Goal: Task Accomplishment & Management: Complete application form

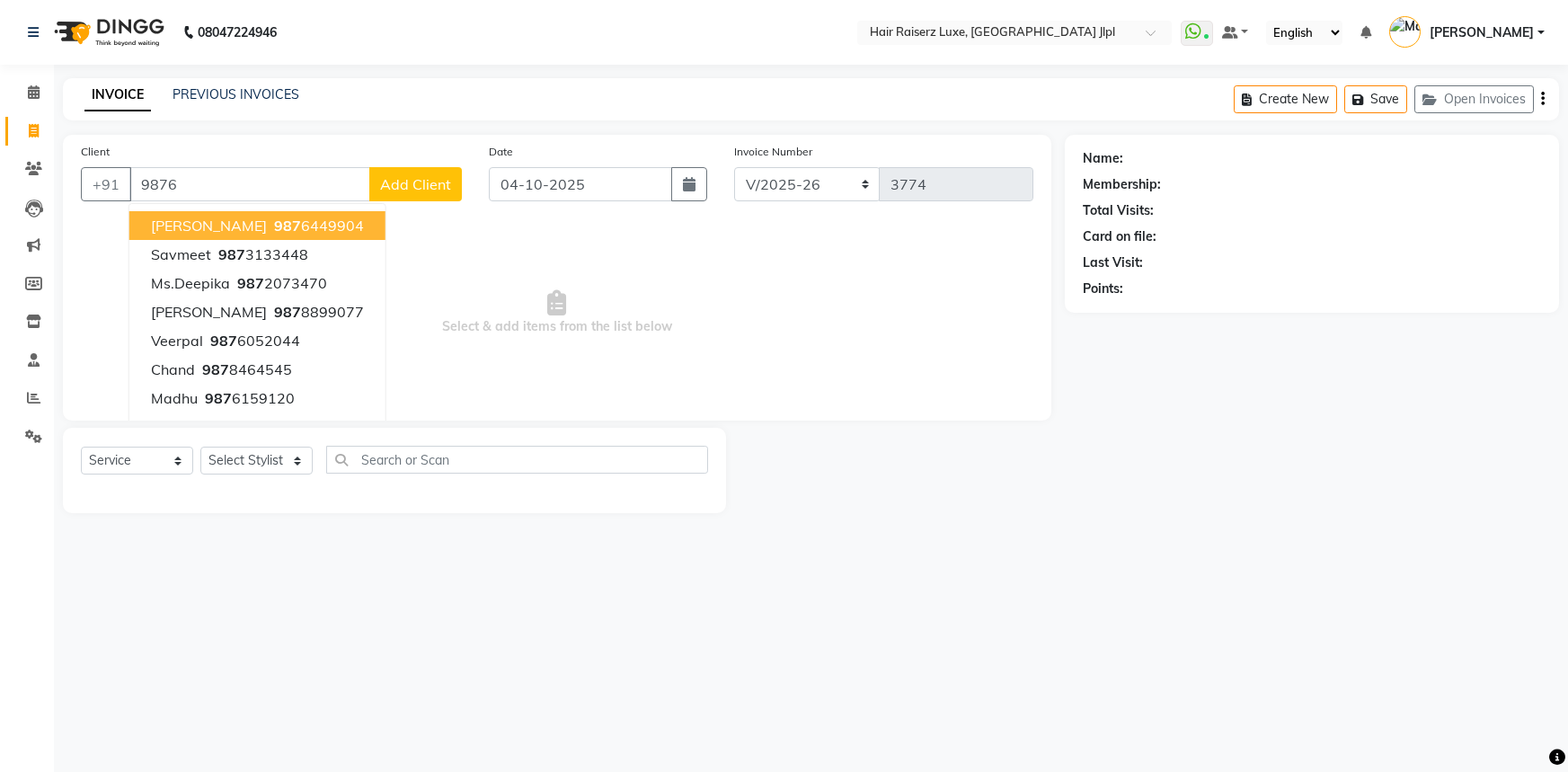
select select "5409"
select select "service"
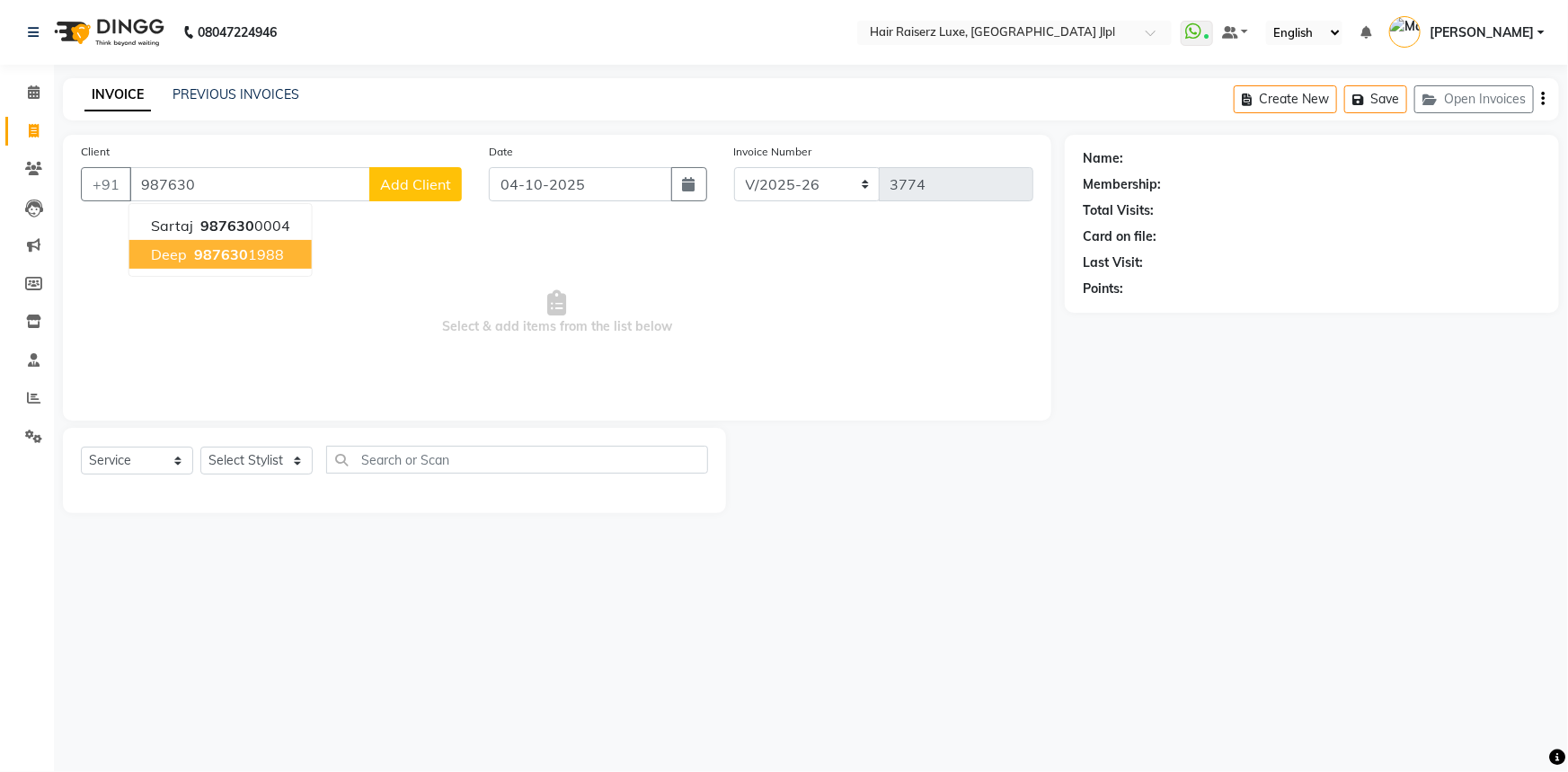
click at [254, 265] on button "Deep 987630 1988" at bounding box center [220, 254] width 182 height 29
type input "9876301988"
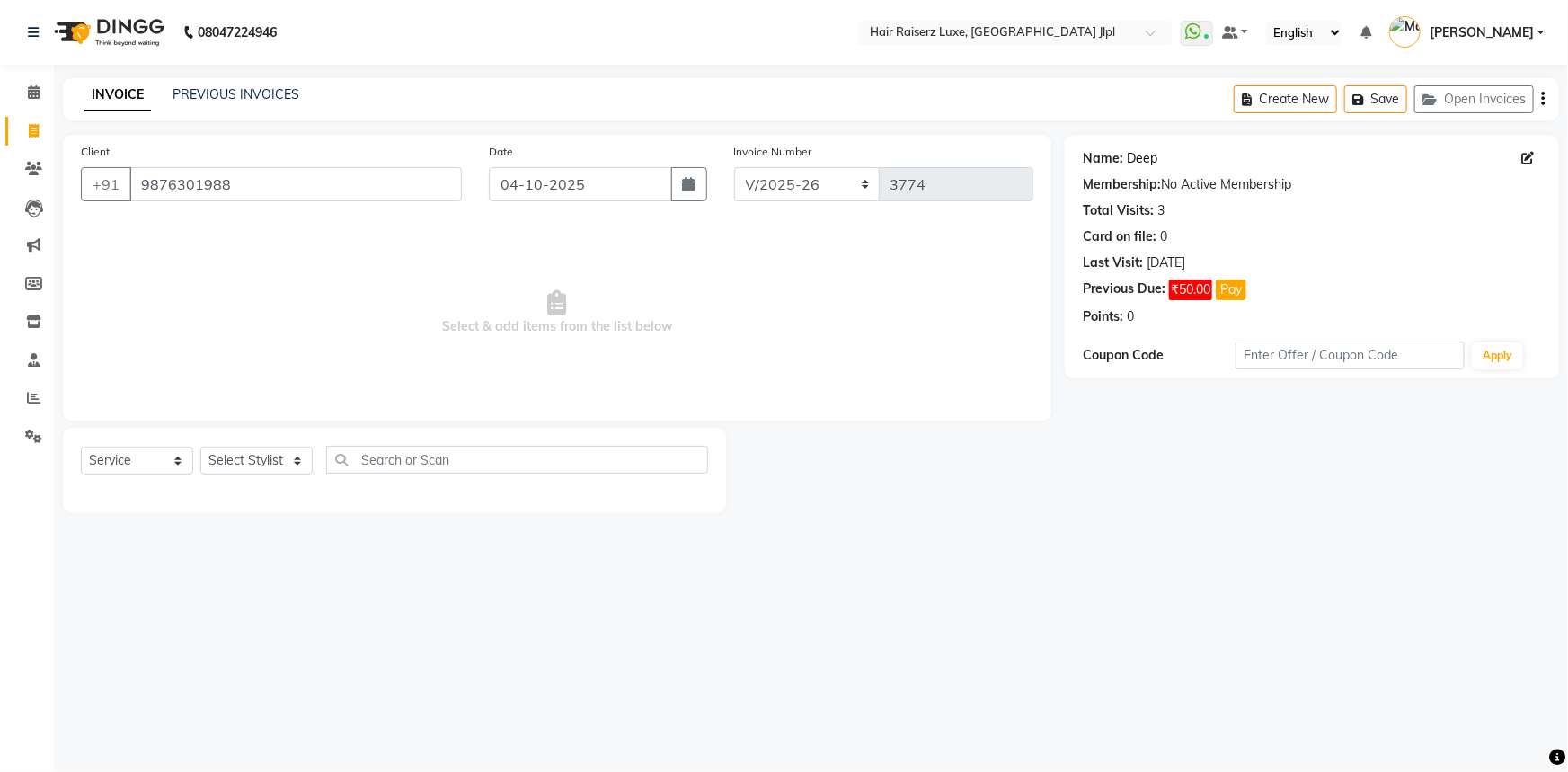
click at [1145, 153] on link "Deep" at bounding box center [1141, 159] width 31 height 19
click at [41, 359] on span at bounding box center [34, 362] width 32 height 21
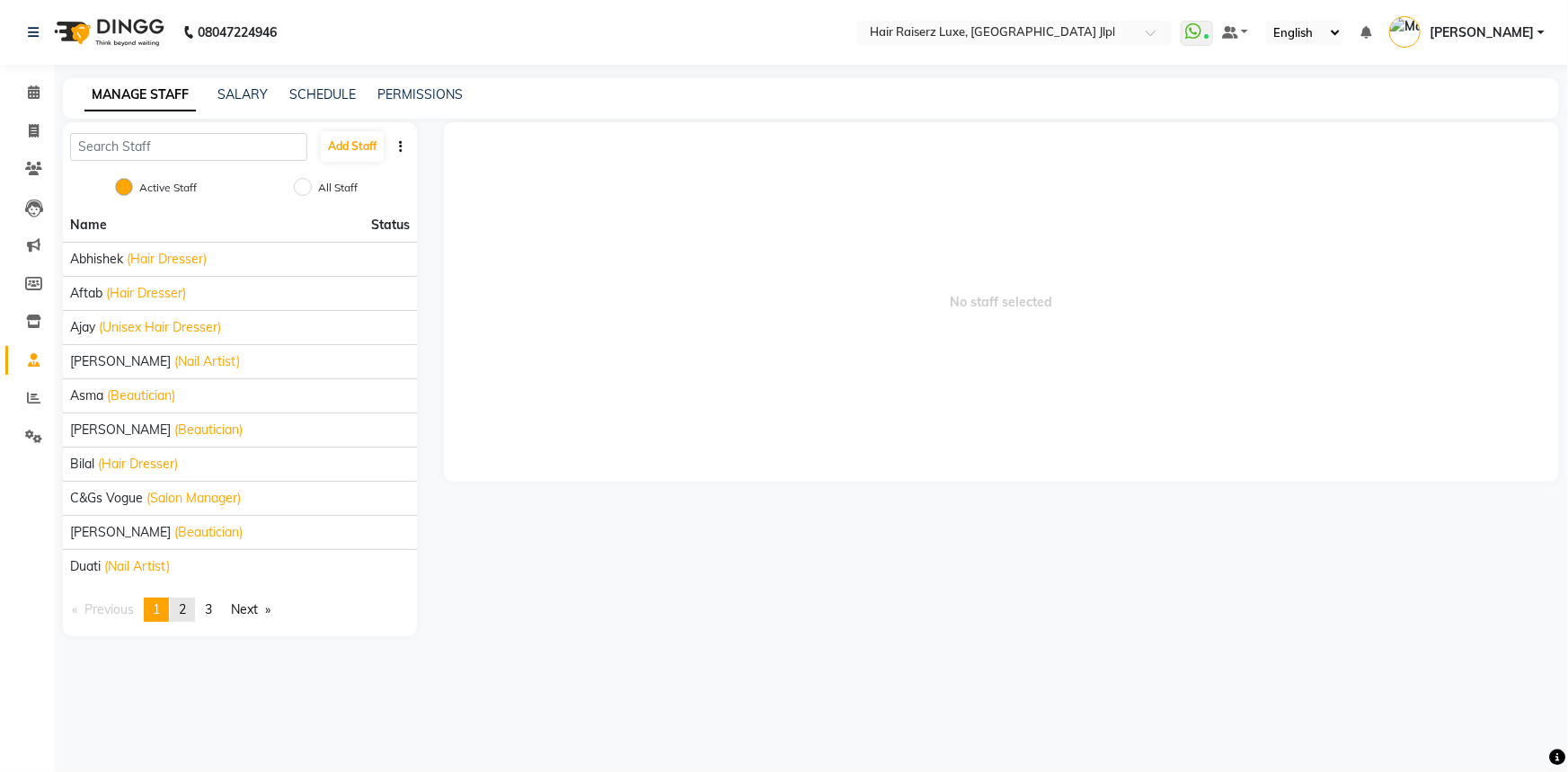
click at [186, 613] on span "2" at bounding box center [182, 609] width 7 height 16
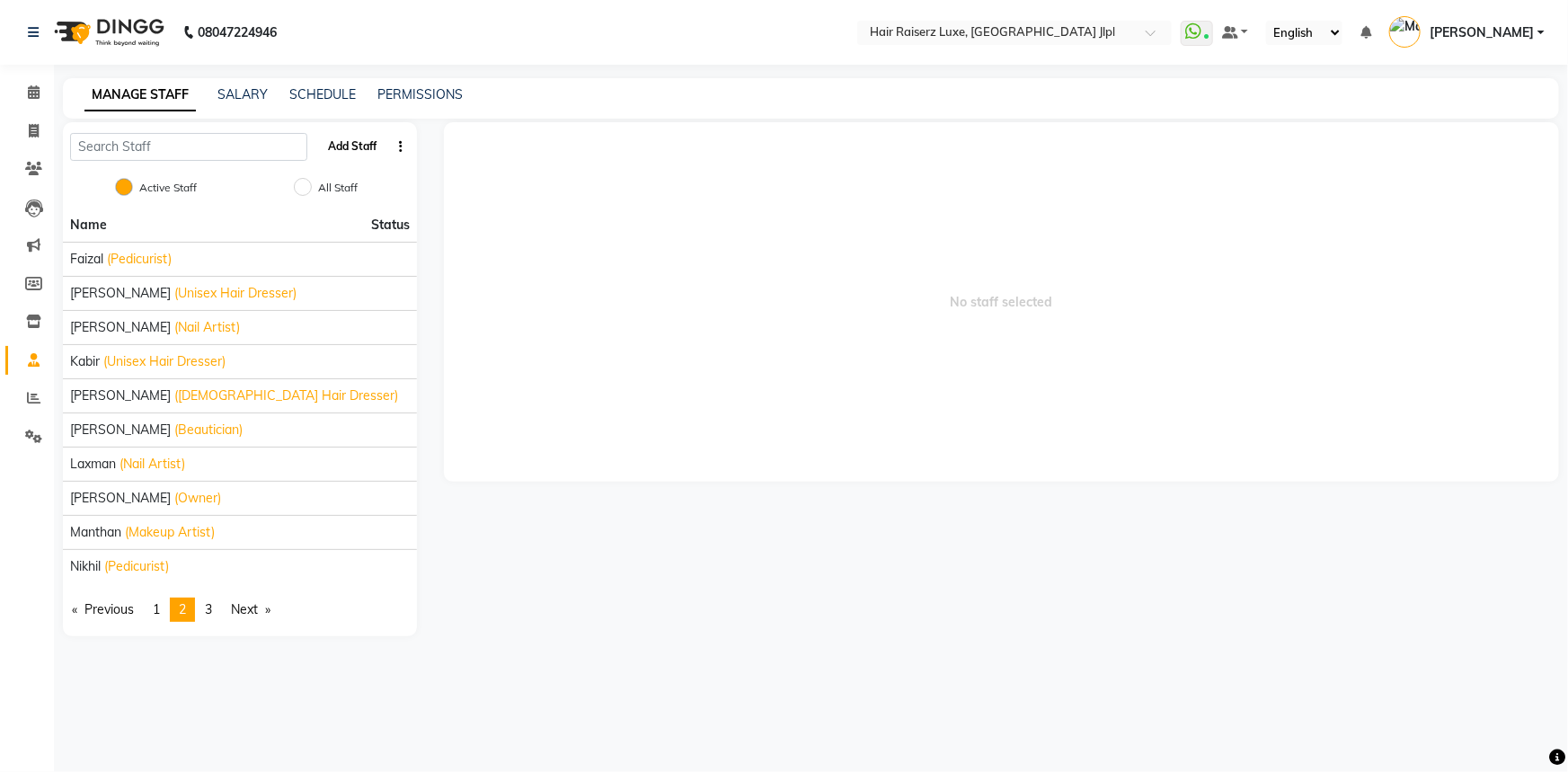
click at [359, 144] on button "Add Staff" at bounding box center [353, 147] width 63 height 31
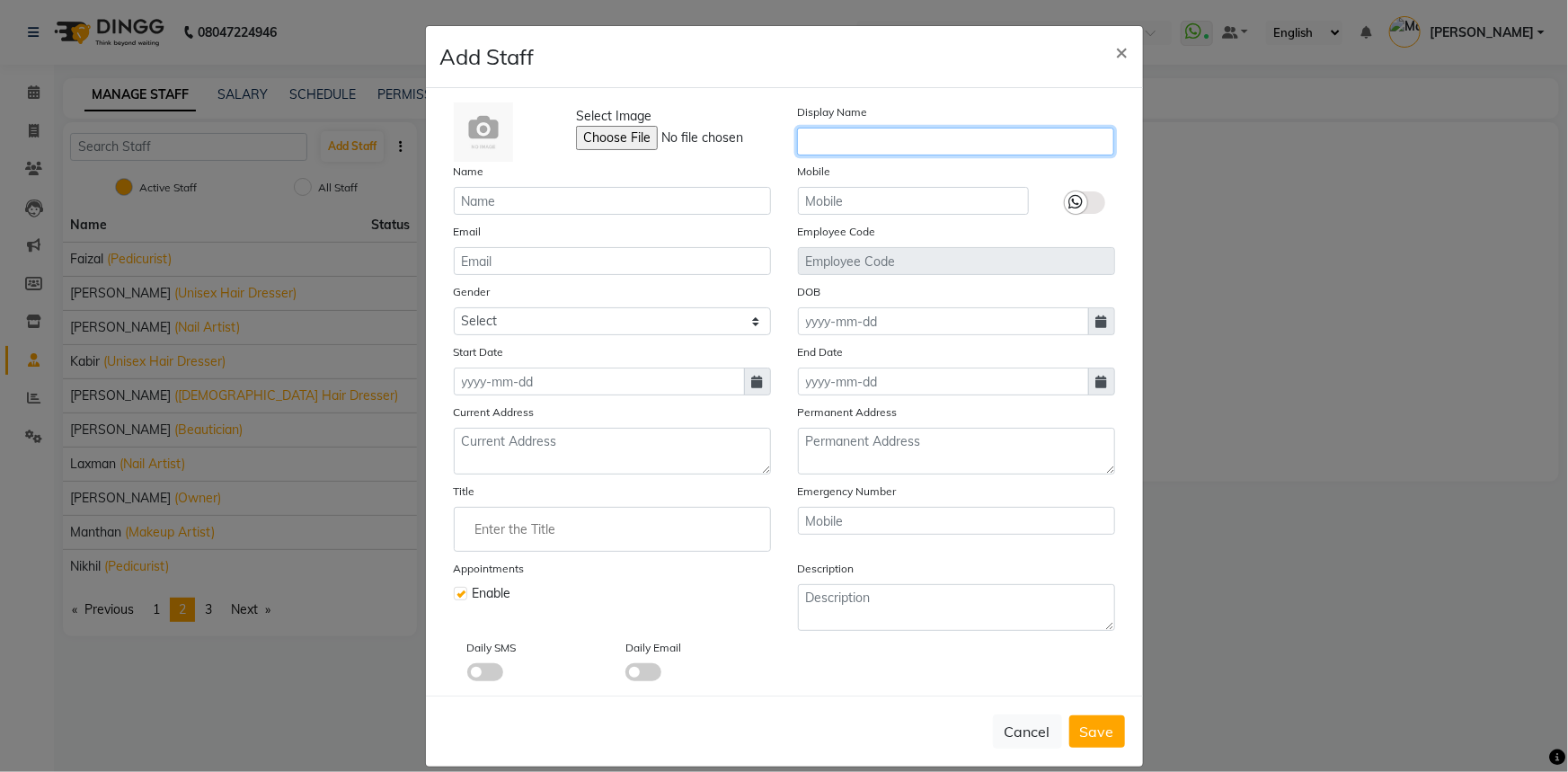
click at [817, 138] on input "text" at bounding box center [955, 141] width 317 height 28
click at [805, 144] on input "qArsh" at bounding box center [955, 141] width 317 height 28
type input "Arsh"
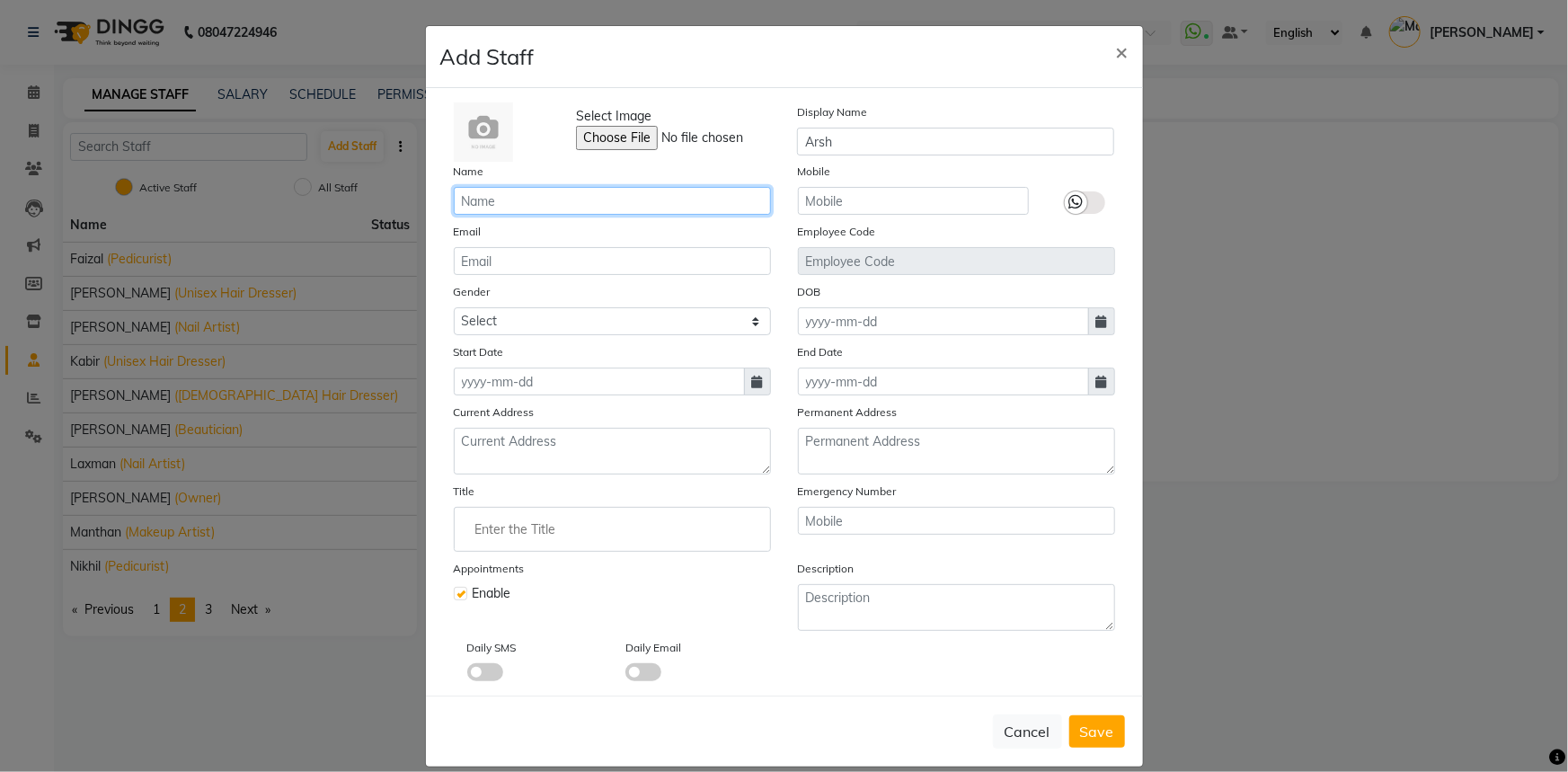
click at [658, 198] on input "text" at bounding box center [611, 200] width 317 height 28
type input "Arsh"
click at [660, 271] on input "email" at bounding box center [611, 261] width 317 height 28
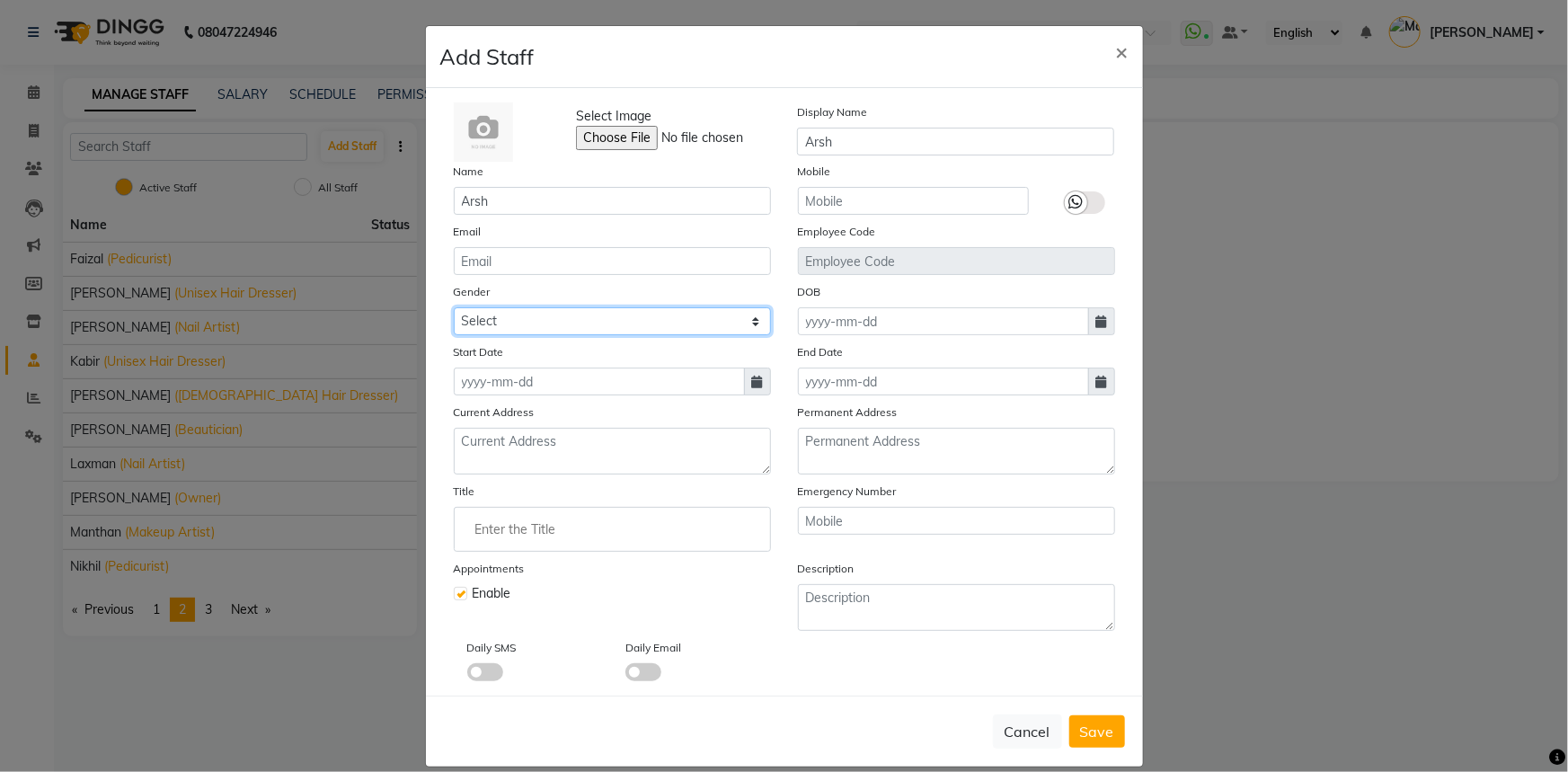
click at [640, 319] on select "Select [DEMOGRAPHIC_DATA] [DEMOGRAPHIC_DATA] Other Prefer Not To Say" at bounding box center [611, 321] width 317 height 28
select select "[DEMOGRAPHIC_DATA]"
click at [453, 309] on select "Select [DEMOGRAPHIC_DATA] [DEMOGRAPHIC_DATA] Other Prefer Not To Say" at bounding box center [611, 321] width 317 height 28
click at [753, 379] on icon at bounding box center [757, 382] width 11 height 12
select select "10"
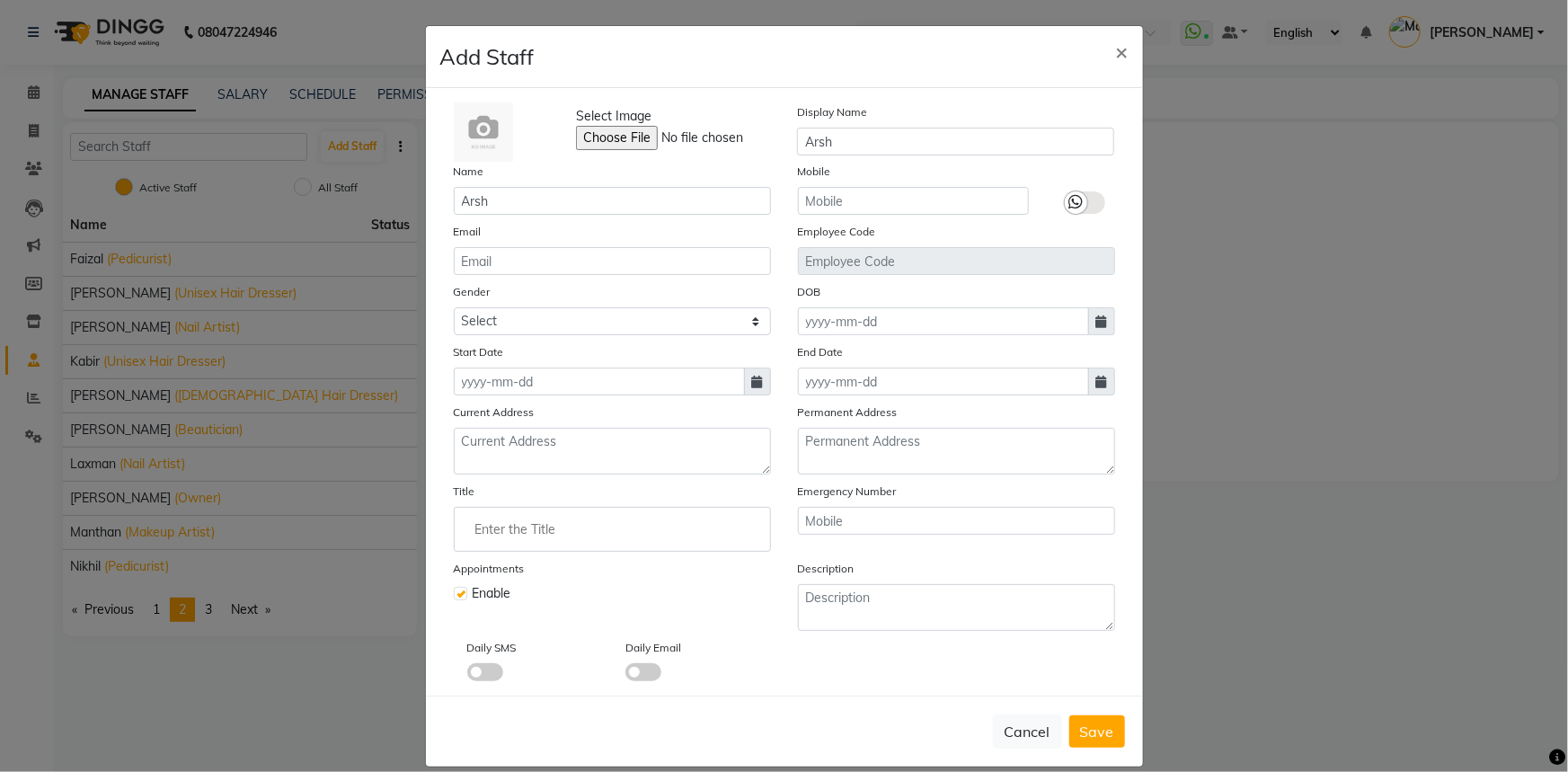
select select "2025"
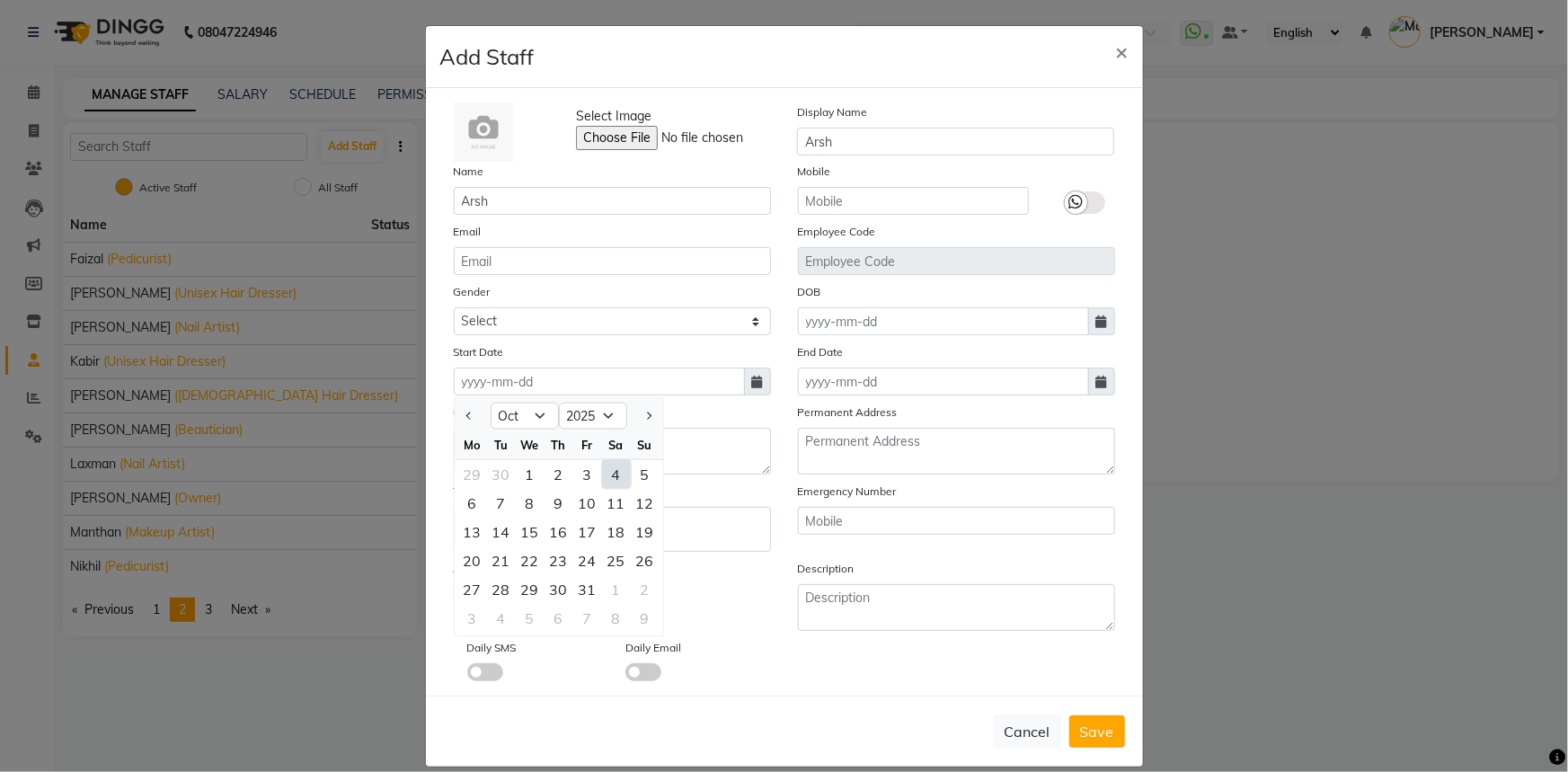
click at [616, 477] on div "4" at bounding box center [616, 475] width 29 height 29
type input "04-10-2025"
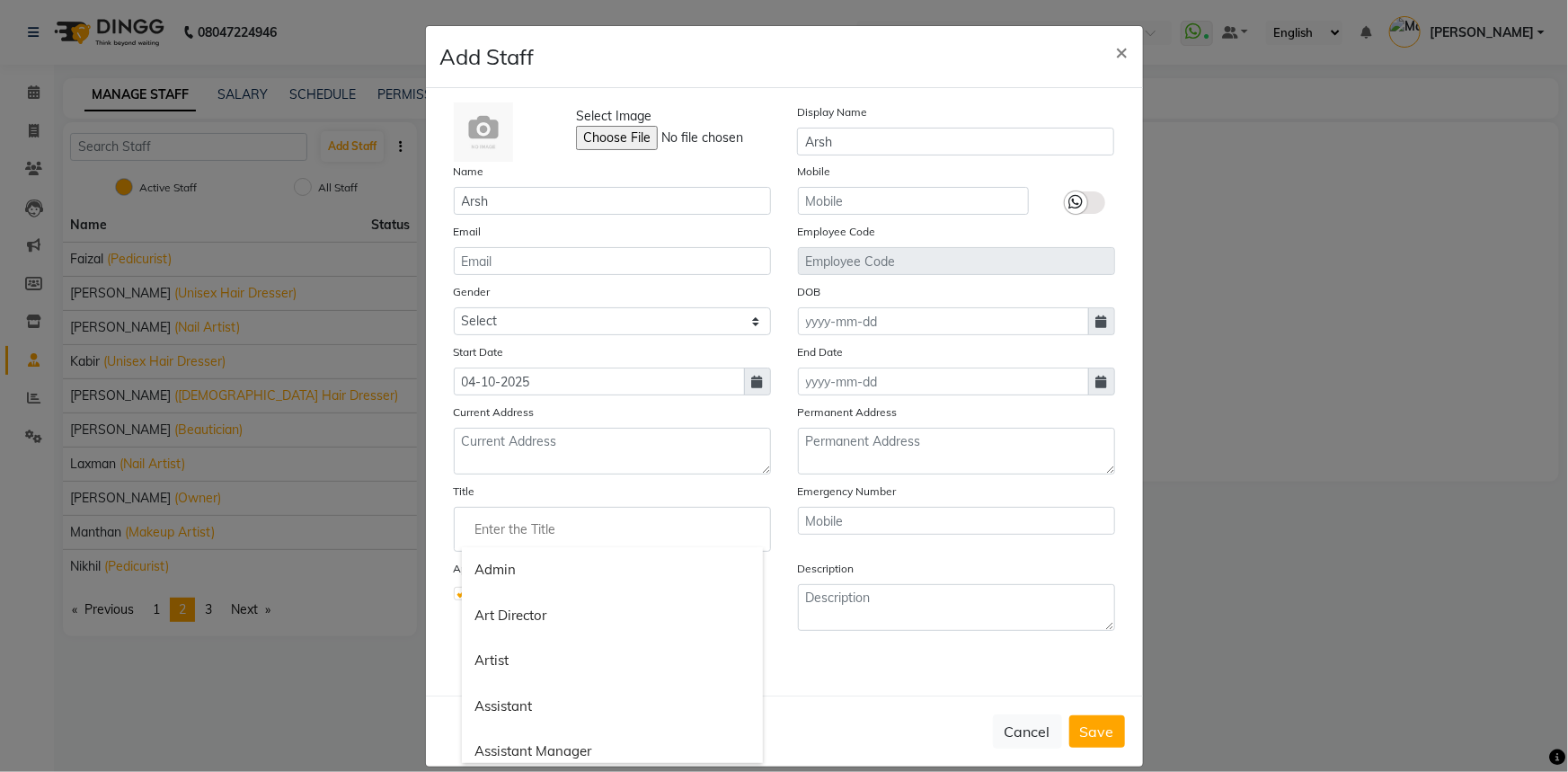
click at [480, 531] on input "Enter the Title" at bounding box center [612, 528] width 301 height 35
type input "g"
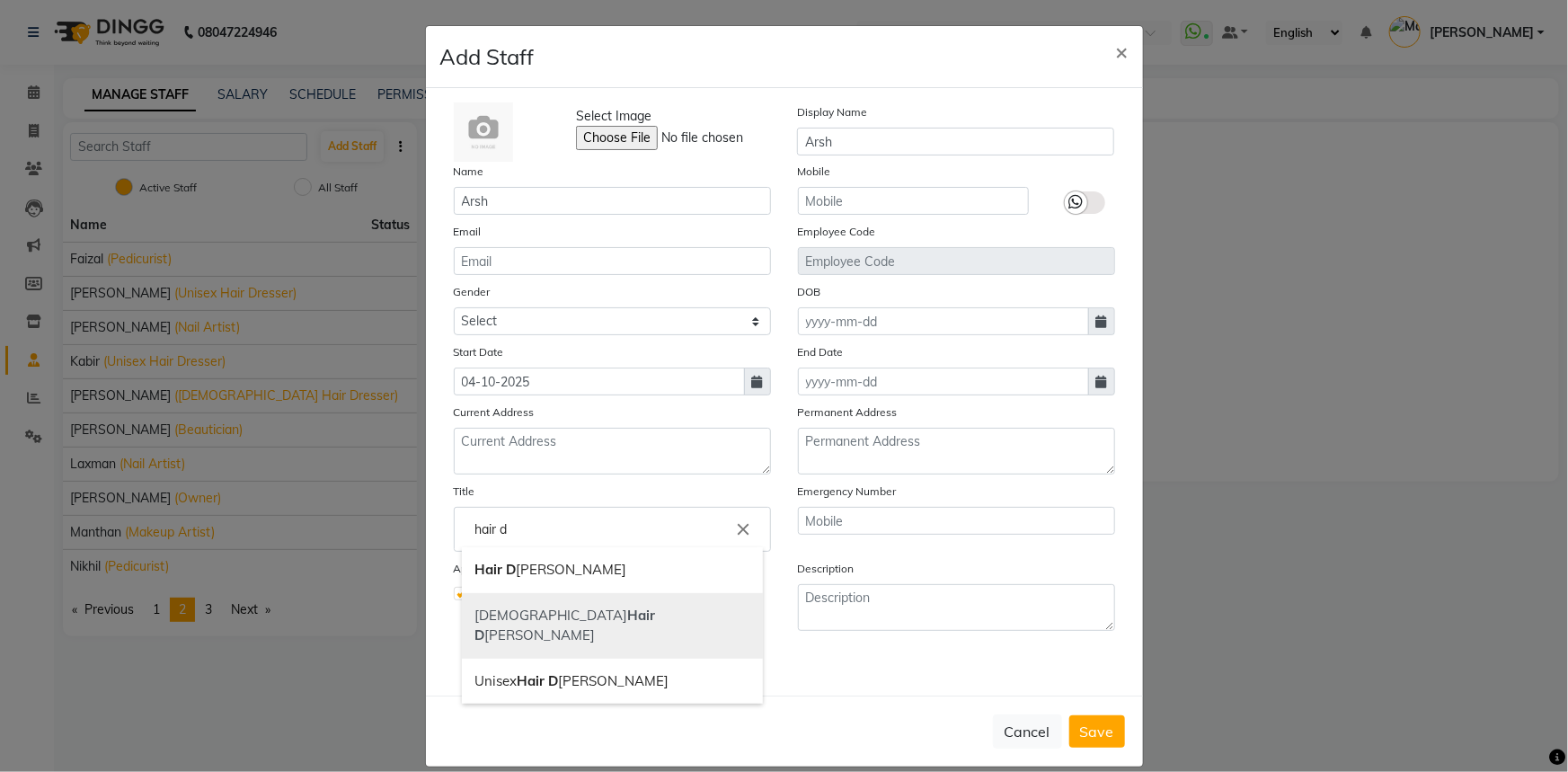
click at [590, 625] on link "[DEMOGRAPHIC_DATA] Hair [PERSON_NAME]" at bounding box center [612, 626] width 301 height 65
type input "[DEMOGRAPHIC_DATA] Hair Dresser"
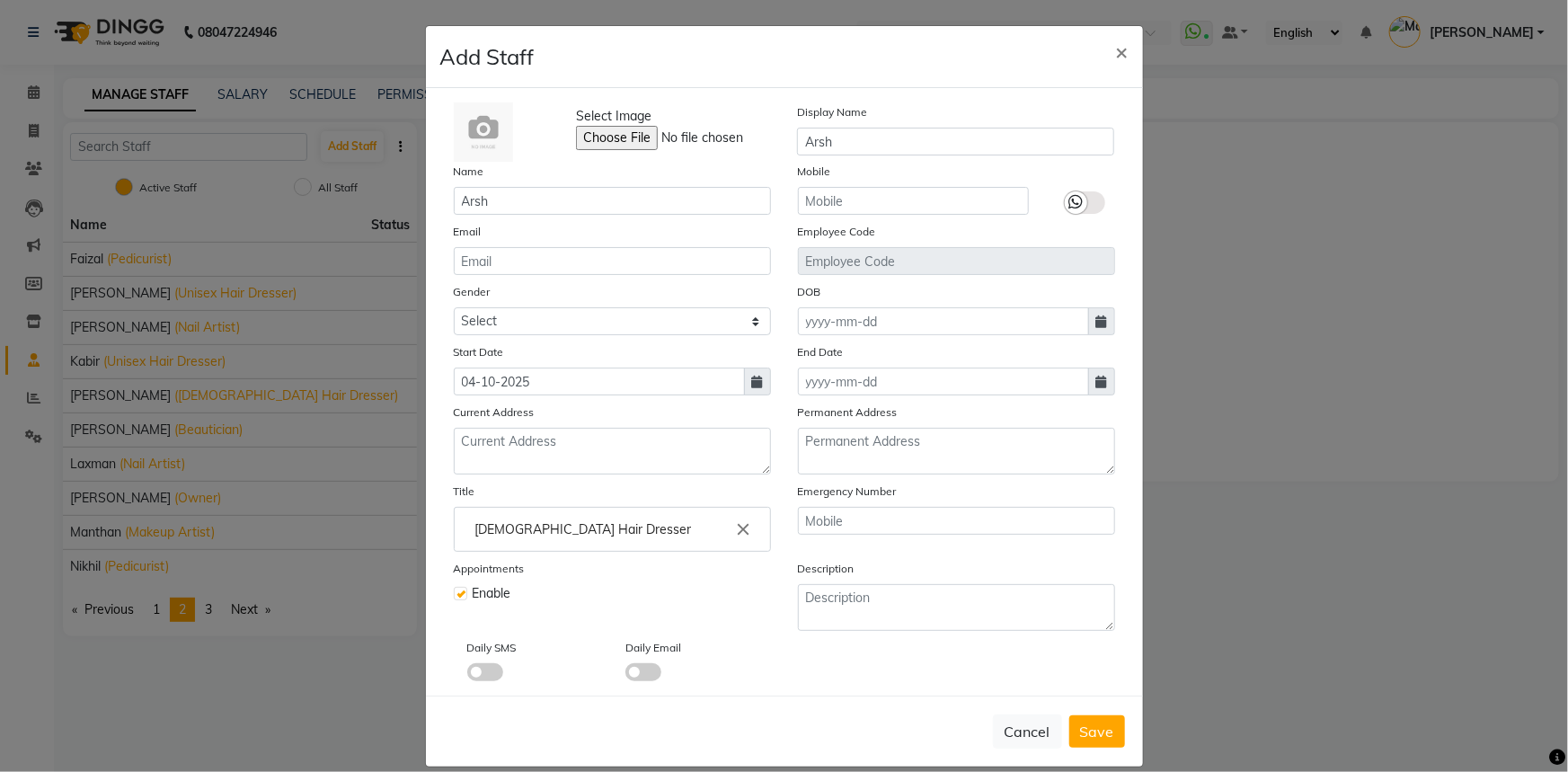
click at [910, 696] on div "Select Image Display Name Arsh Name Arsh Mobile Email Employee Code Gender Sele…" at bounding box center [784, 392] width 717 height 608
click at [1080, 737] on span "Save" at bounding box center [1097, 732] width 35 height 18
select select
checkbox input "false"
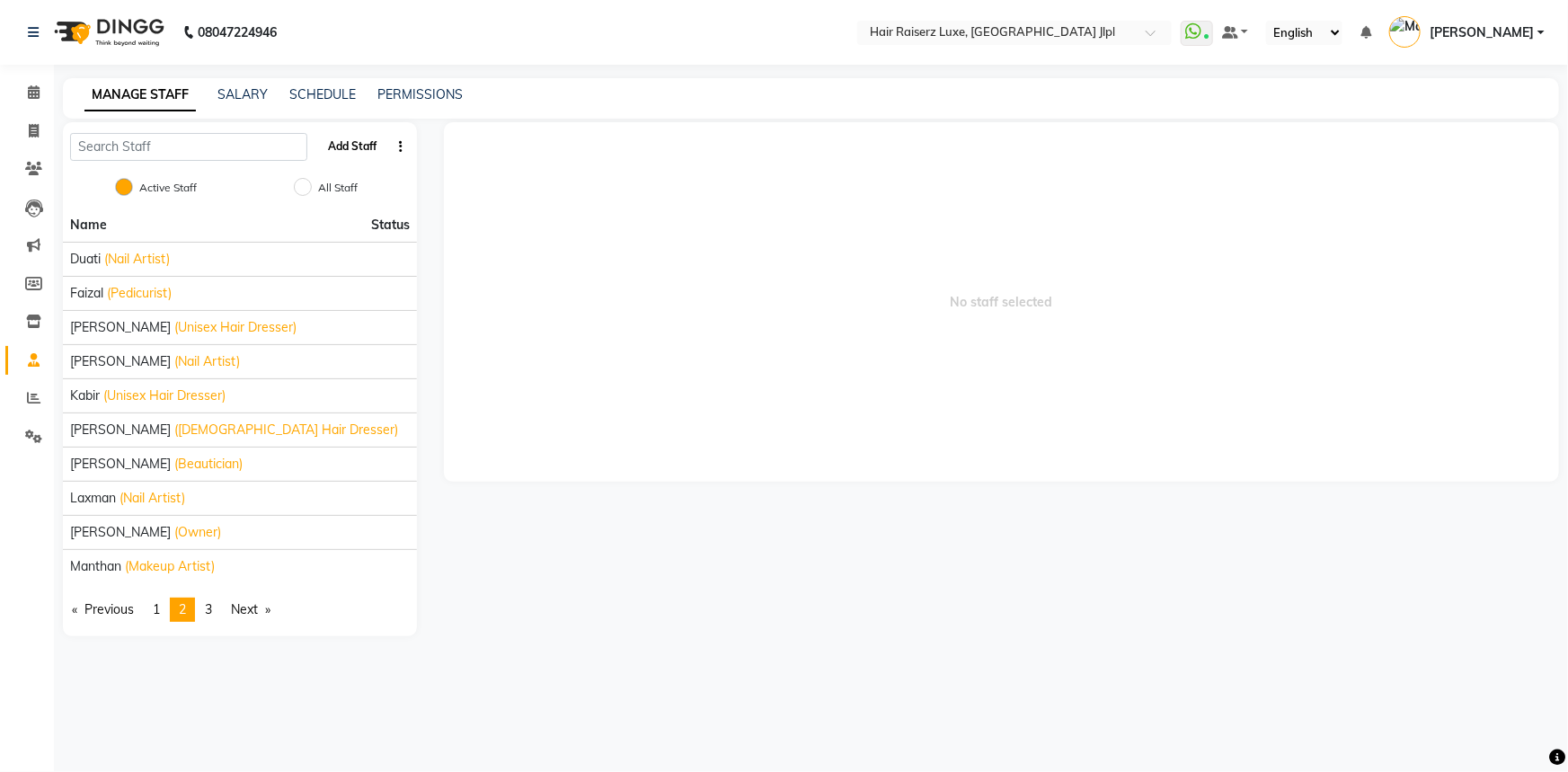
click at [348, 158] on button "Add Staff" at bounding box center [353, 147] width 63 height 31
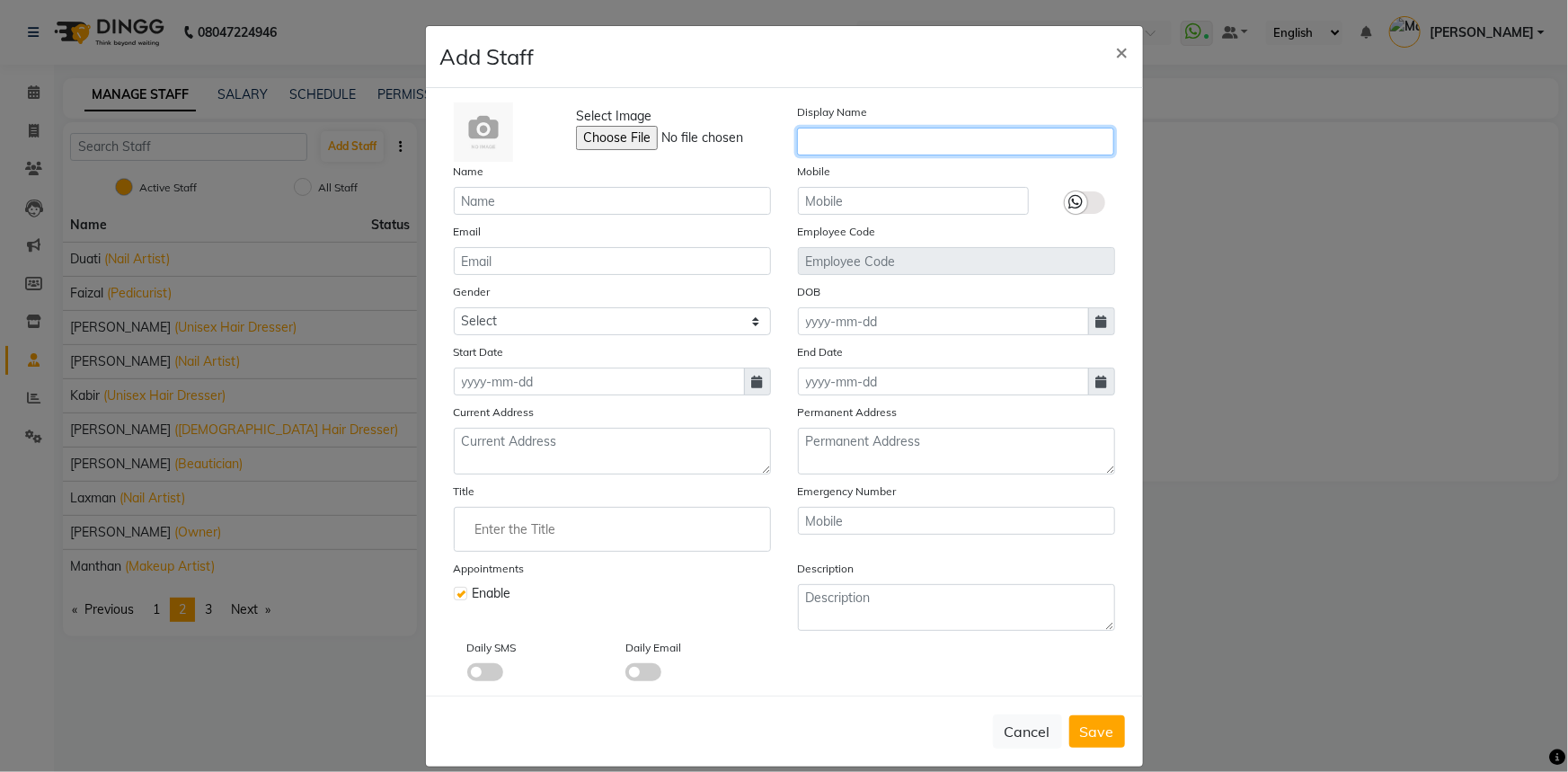
click at [840, 140] on input "text" at bounding box center [955, 141] width 317 height 28
click at [1017, 739] on button "Cancel" at bounding box center [1027, 732] width 69 height 35
checkbox input "false"
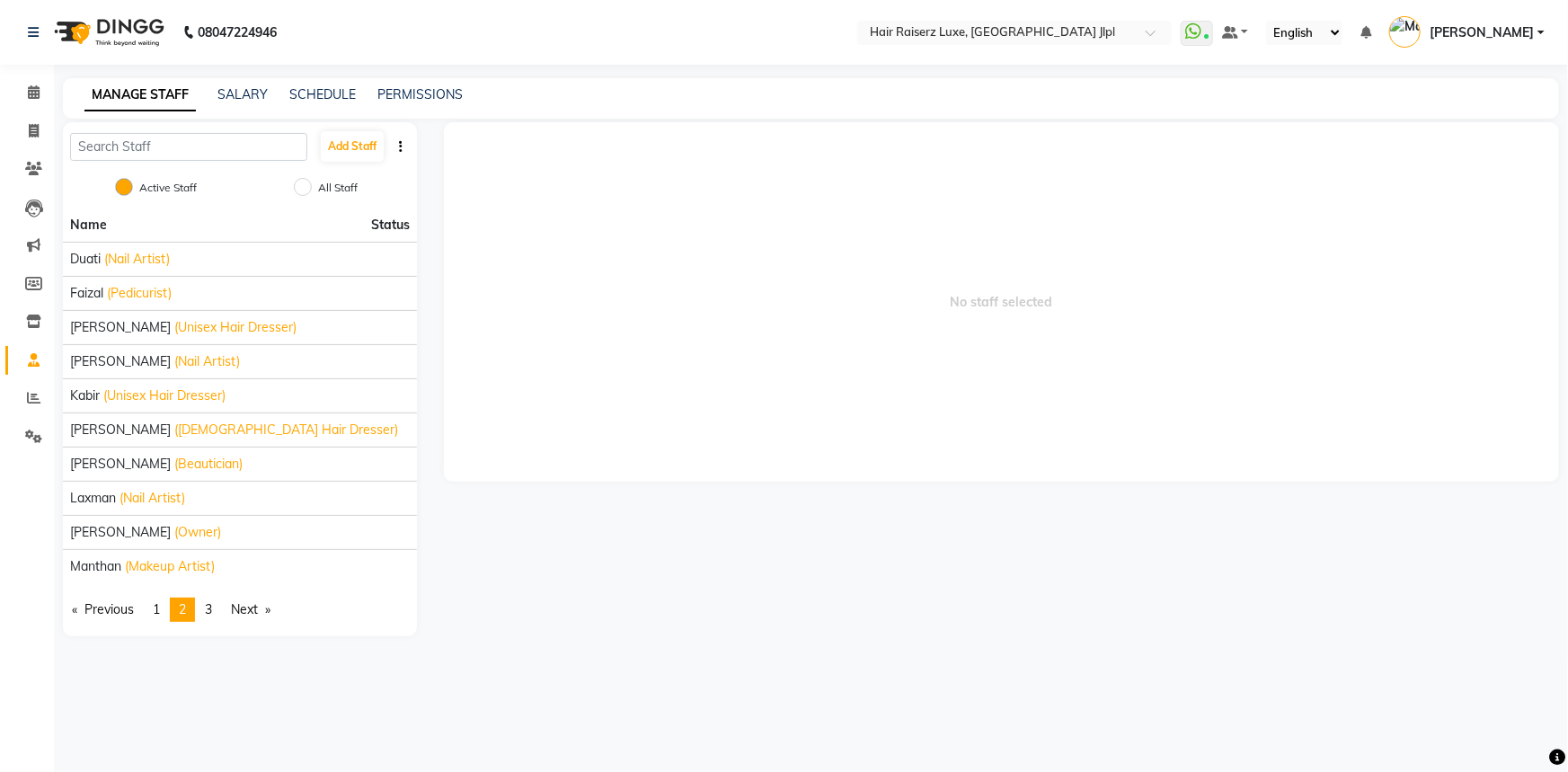
click at [26, 112] on li "Invoice" at bounding box center [27, 131] width 54 height 38
click at [35, 135] on icon at bounding box center [34, 130] width 10 height 13
select select "5409"
select select "service"
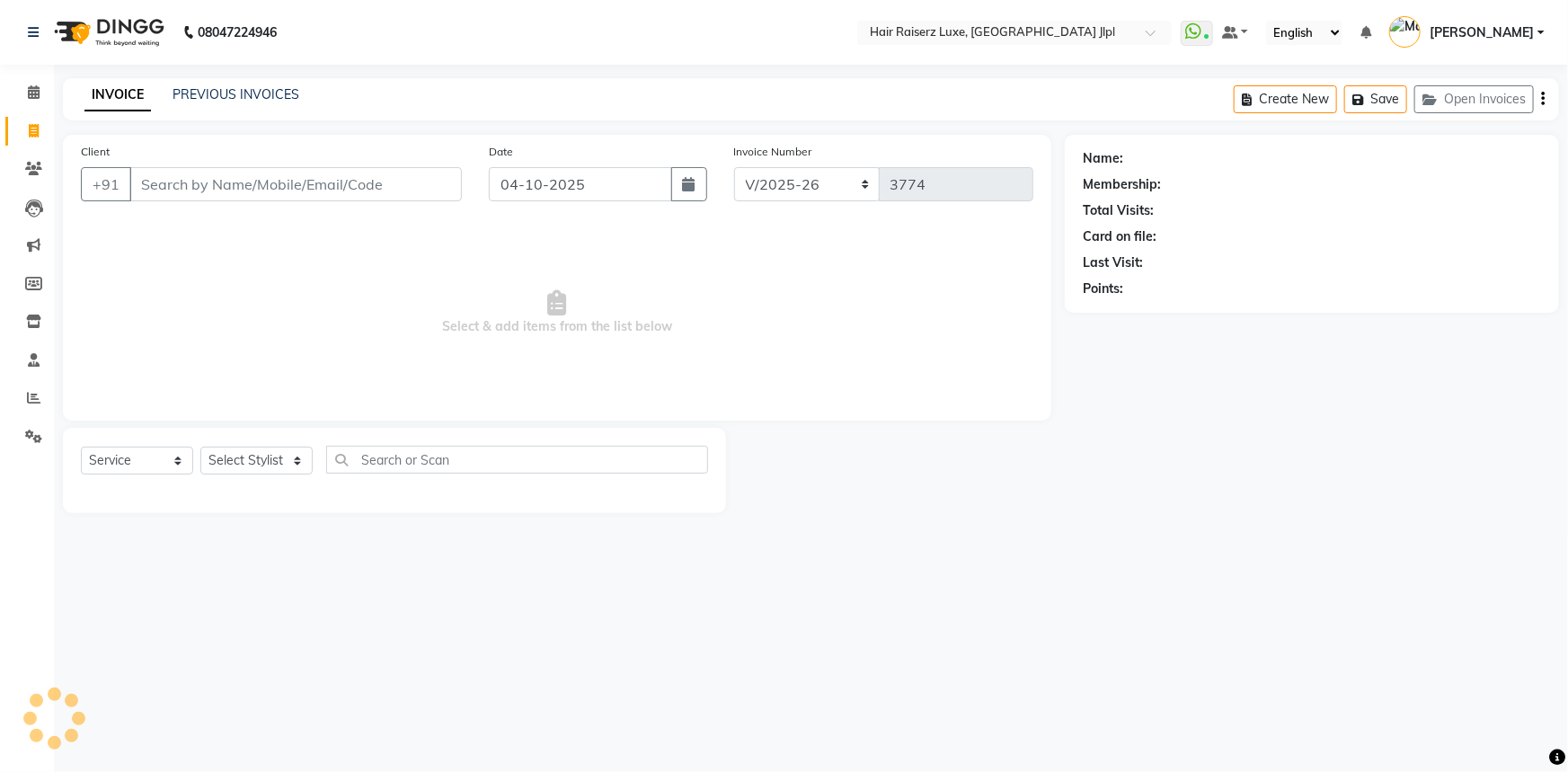
click at [1533, 36] on span "[PERSON_NAME]" at bounding box center [1481, 33] width 104 height 19
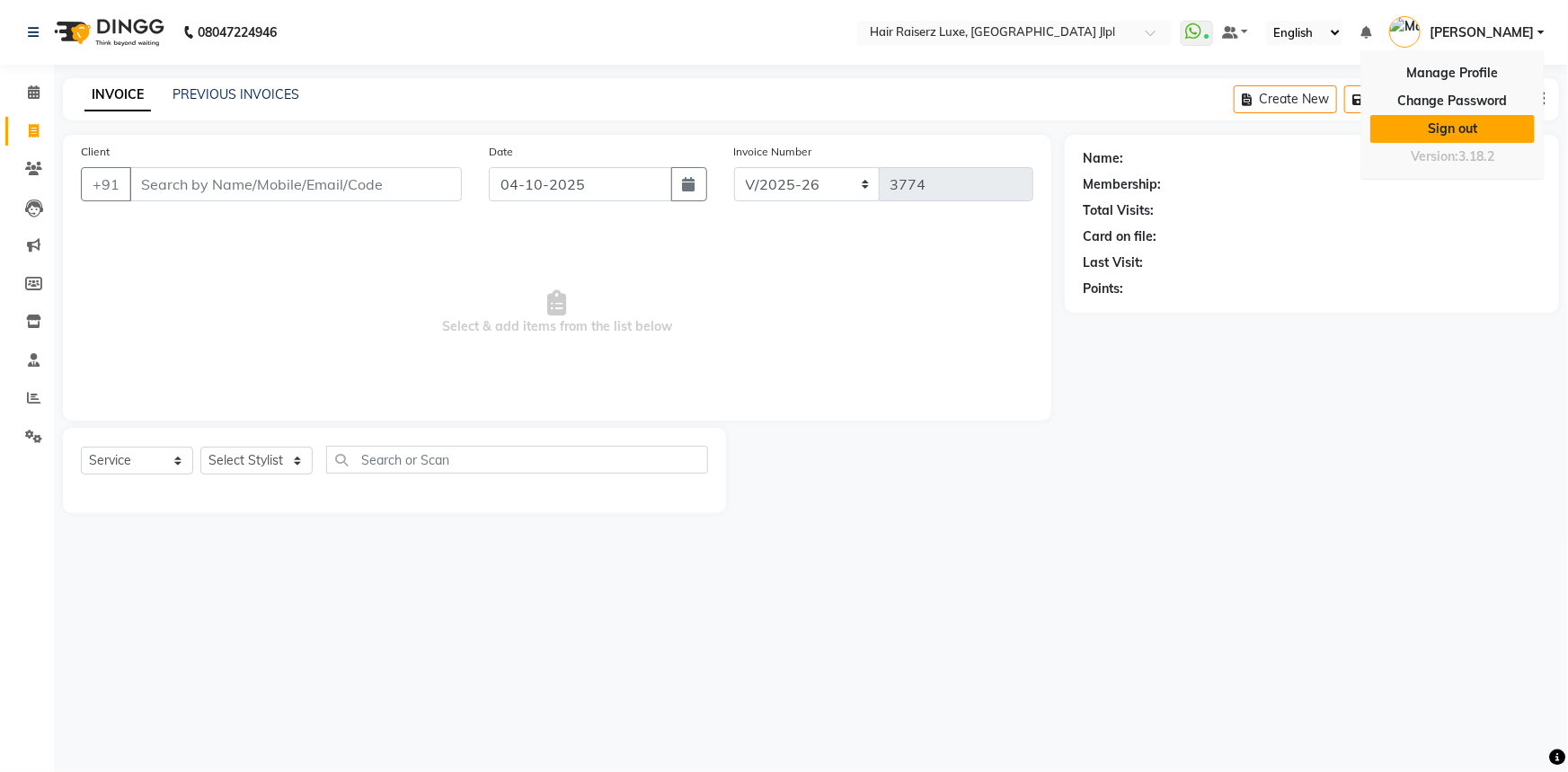
click at [1445, 129] on link "Sign out" at bounding box center [1452, 129] width 165 height 28
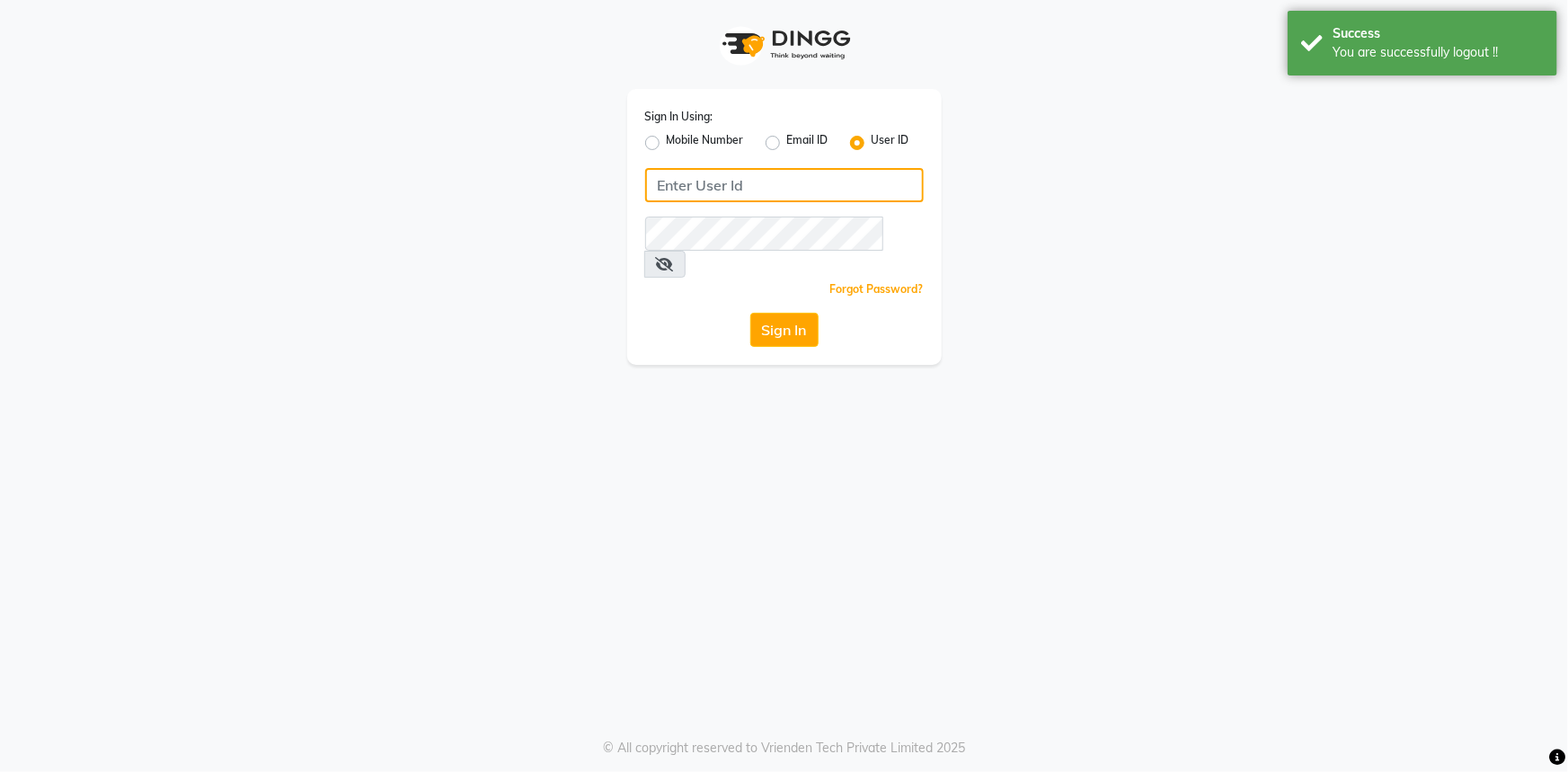
type input "7696244464"
click at [667, 139] on label "Mobile Number" at bounding box center [705, 143] width 78 height 21
click at [667, 139] on input "Mobile Number" at bounding box center [673, 138] width 12 height 12
radio input "true"
radio input "false"
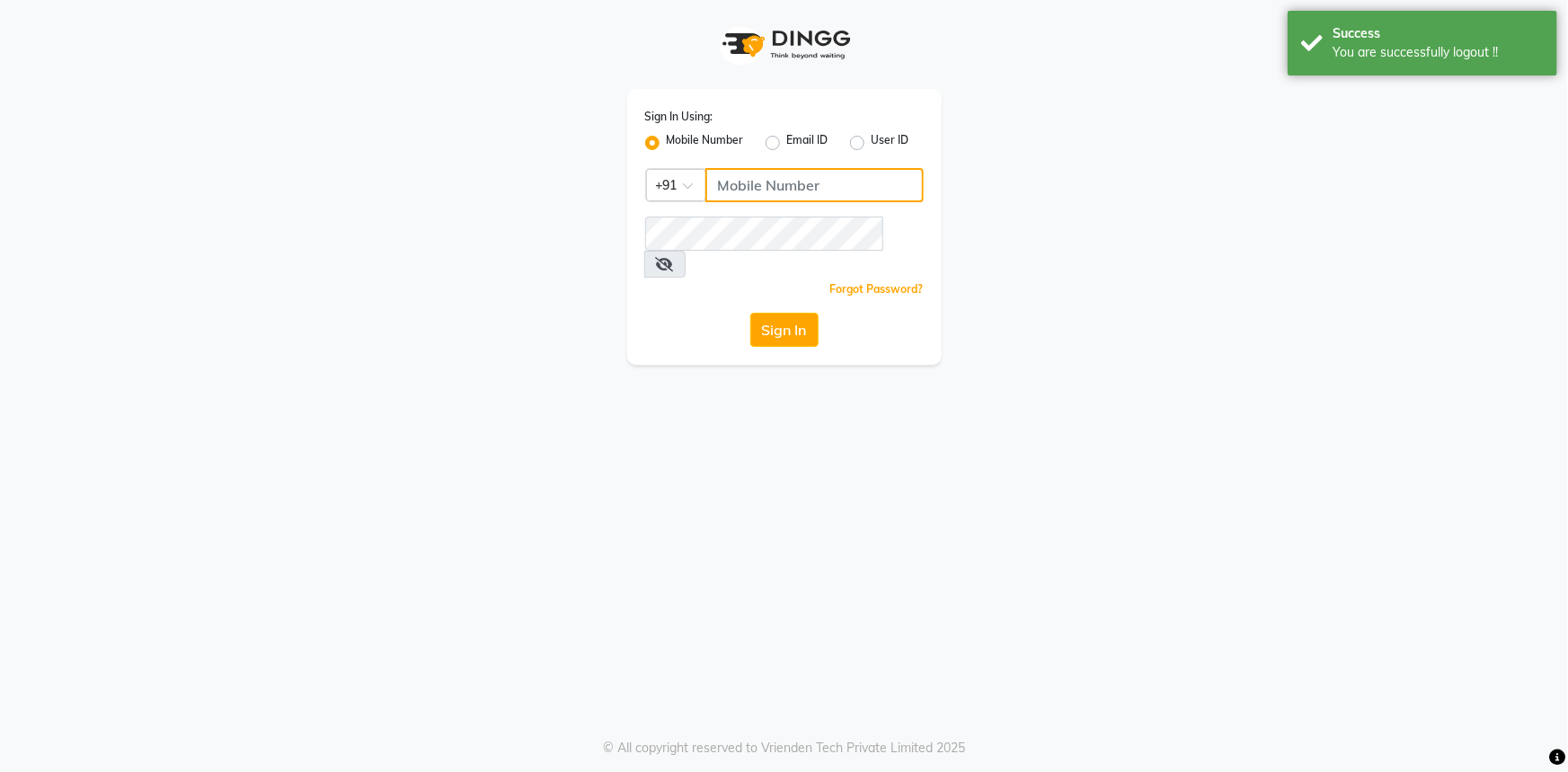
click at [768, 186] on input "Username" at bounding box center [815, 185] width 219 height 35
type input "7696244464"
click at [788, 313] on button "Sign In" at bounding box center [784, 330] width 68 height 35
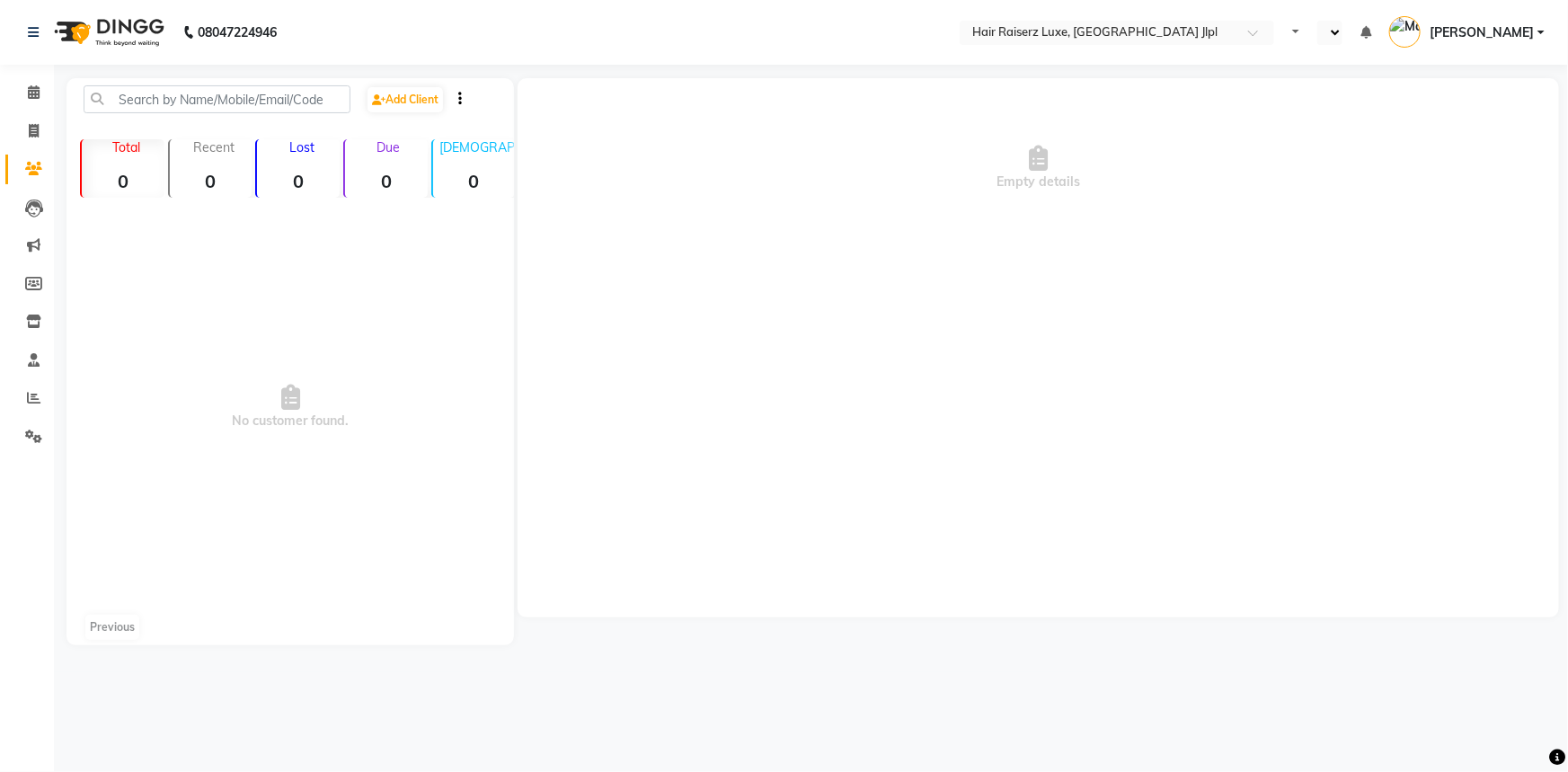
select select "en"
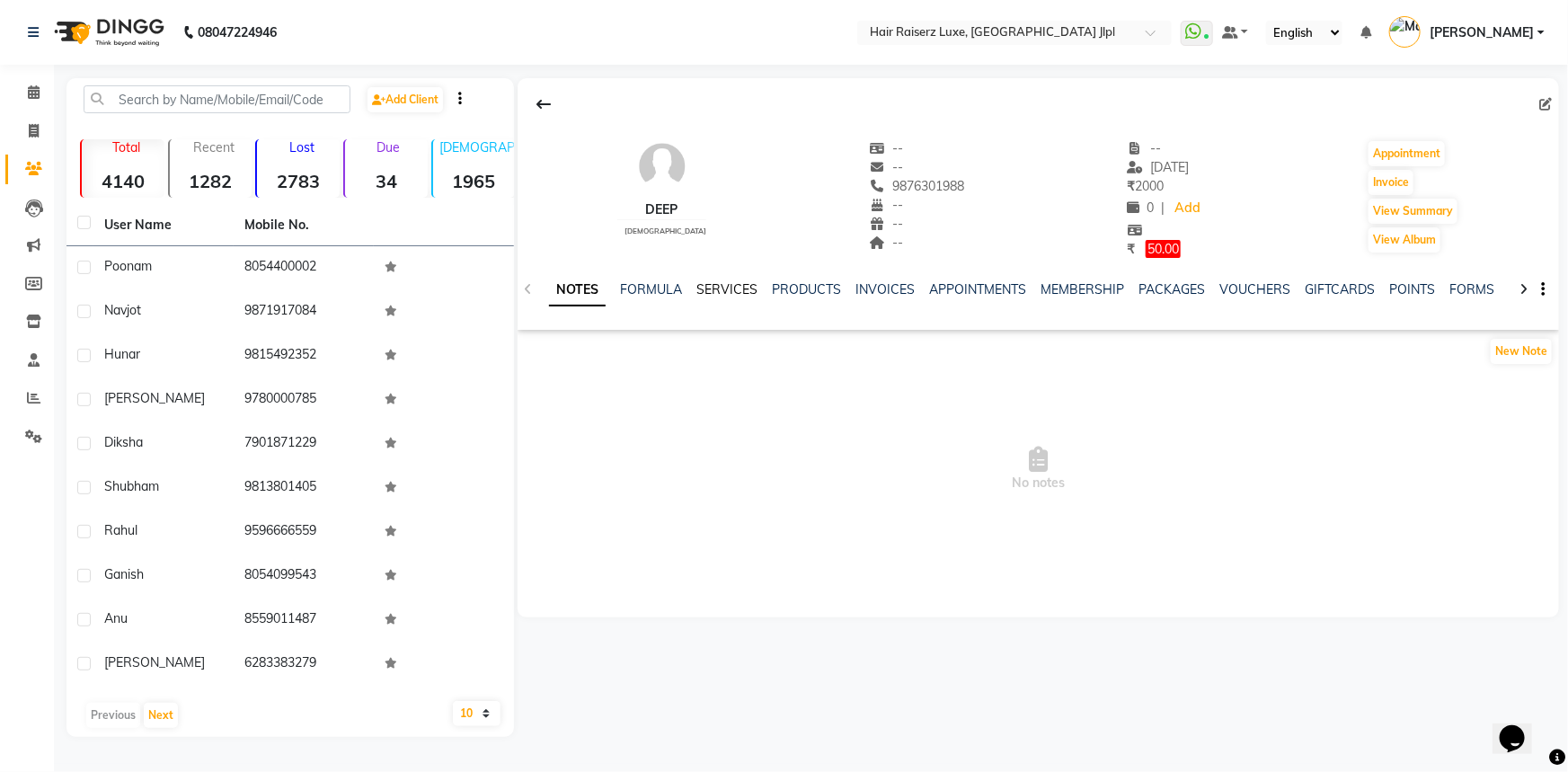
click at [749, 287] on link "SERVICES" at bounding box center [726, 289] width 61 height 16
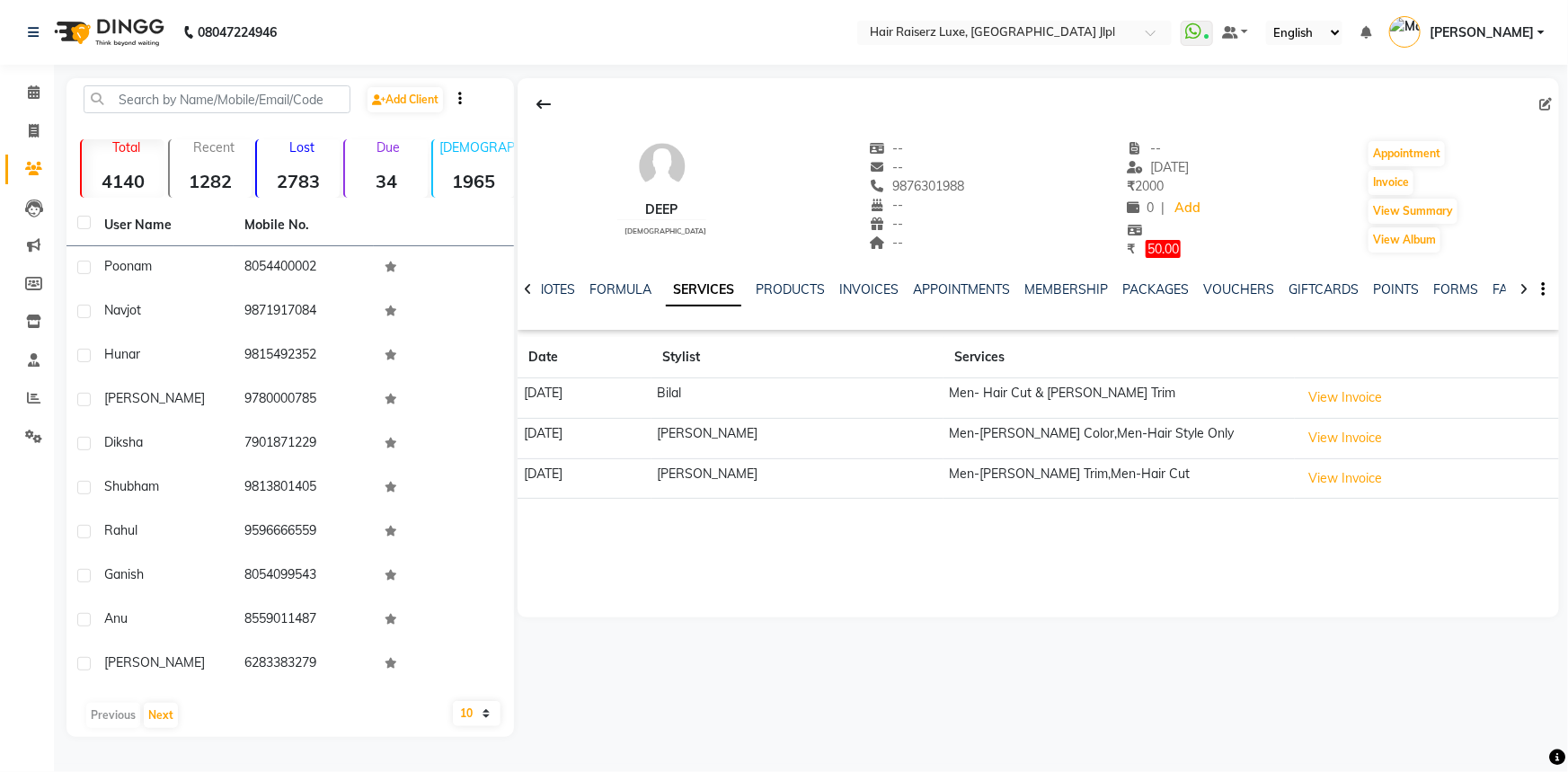
drag, startPoint x: 735, startPoint y: 386, endPoint x: 1129, endPoint y: 480, distance: 405.1
click at [1129, 480] on tbody "21-09-2025 Bilal Men- Hair Cut & Beard Trim View Invoice 19-02-2024 Lovedeep Me…" at bounding box center [1038, 438] width 1041 height 121
